Goal: Transaction & Acquisition: Obtain resource

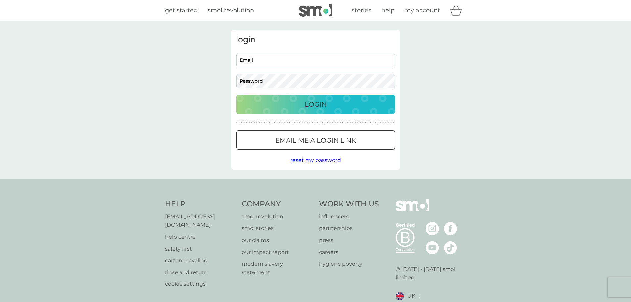
drag, startPoint x: 318, startPoint y: 53, endPoint x: 316, endPoint y: 58, distance: 4.7
click at [318, 53] on input "Email" at bounding box center [315, 60] width 159 height 14
type input "daisy.aj.connor@gmail.com"
click at [320, 100] on p "Login" at bounding box center [316, 104] width 22 height 11
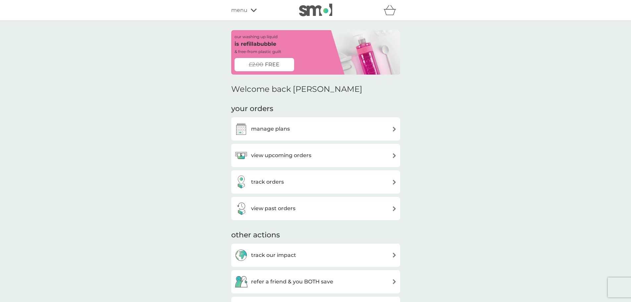
click at [353, 154] on div "view upcoming orders" at bounding box center [315, 155] width 162 height 13
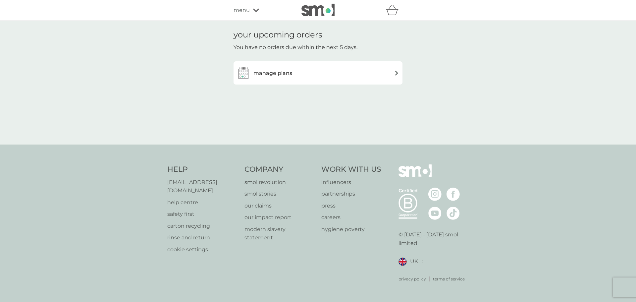
click at [338, 74] on div "manage plans" at bounding box center [318, 72] width 162 height 13
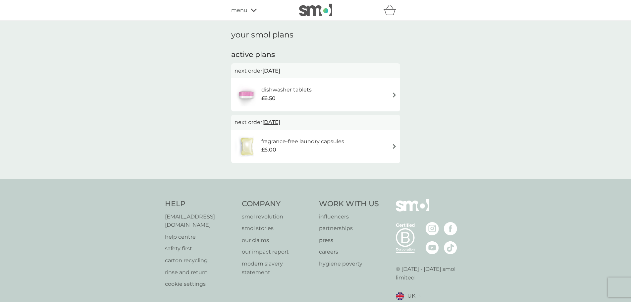
click at [258, 12] on div "menu" at bounding box center [259, 10] width 56 height 9
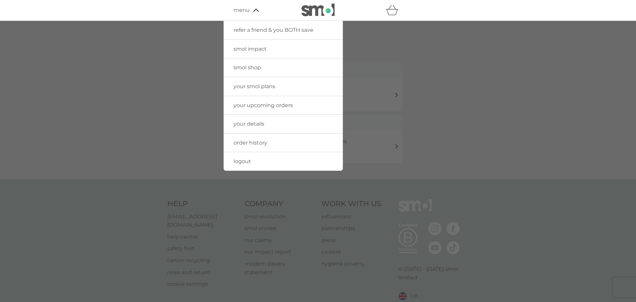
click at [268, 30] on span "refer a friend & you BOTH save" at bounding box center [273, 30] width 80 height 6
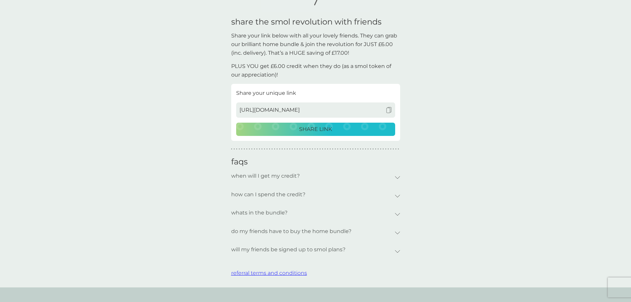
scroll to position [132, 0]
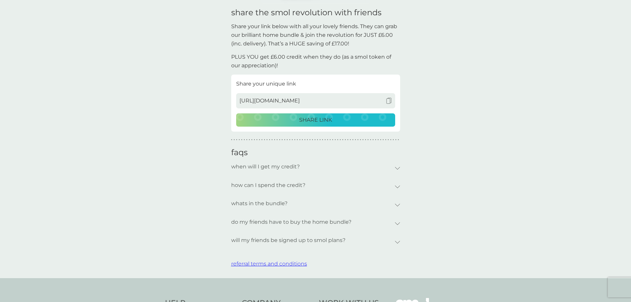
click at [333, 120] on div "SHARE LINK" at bounding box center [315, 120] width 150 height 9
click at [387, 99] on img at bounding box center [389, 101] width 6 height 6
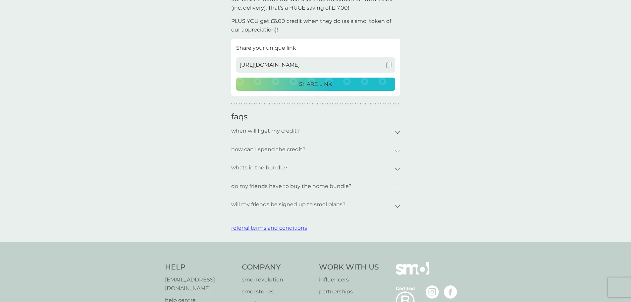
scroll to position [199, 0]
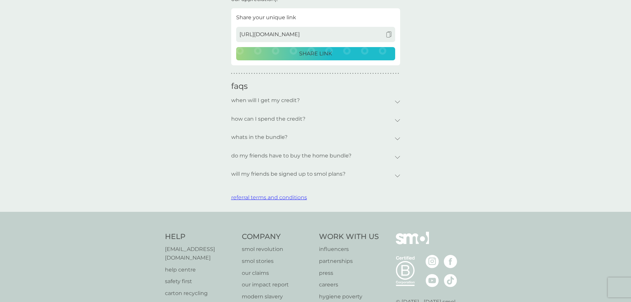
click at [271, 135] on p "whats in the bundle?" at bounding box center [259, 136] width 56 height 15
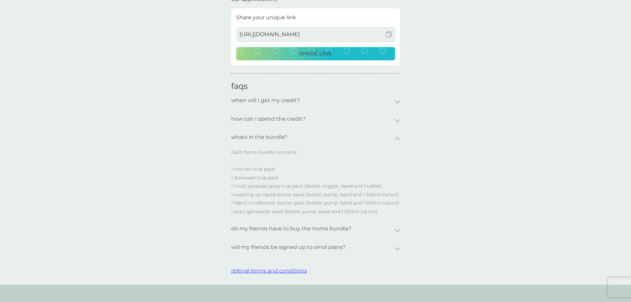
click at [395, 230] on icon at bounding box center [397, 230] width 5 height 2
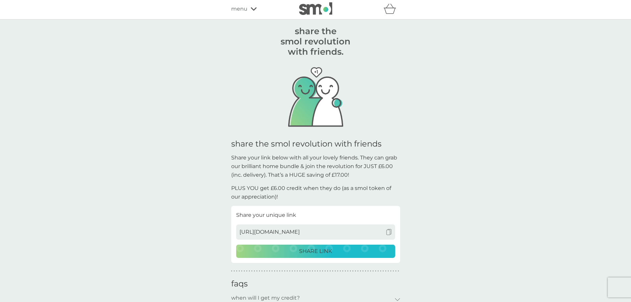
scroll to position [0, 0]
